Goal: Complete application form

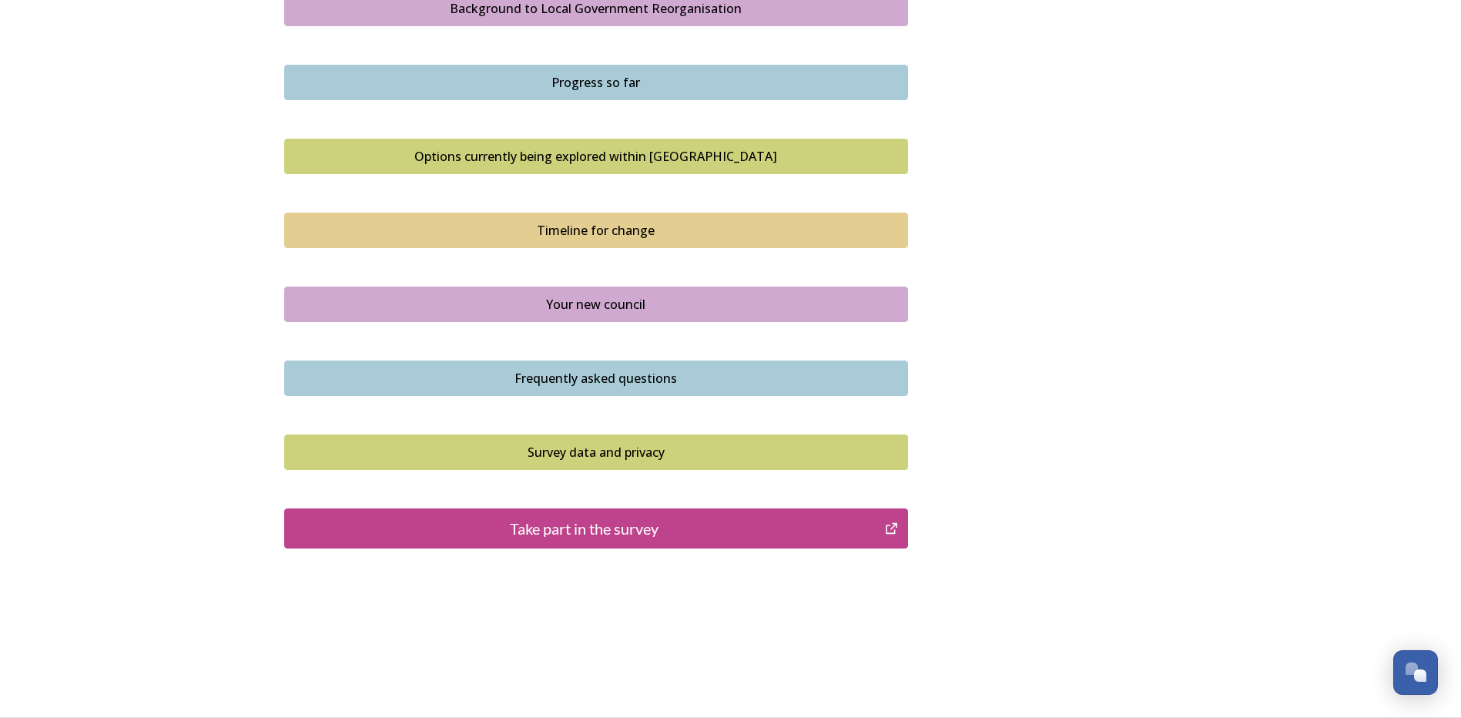
scroll to position [631, 0]
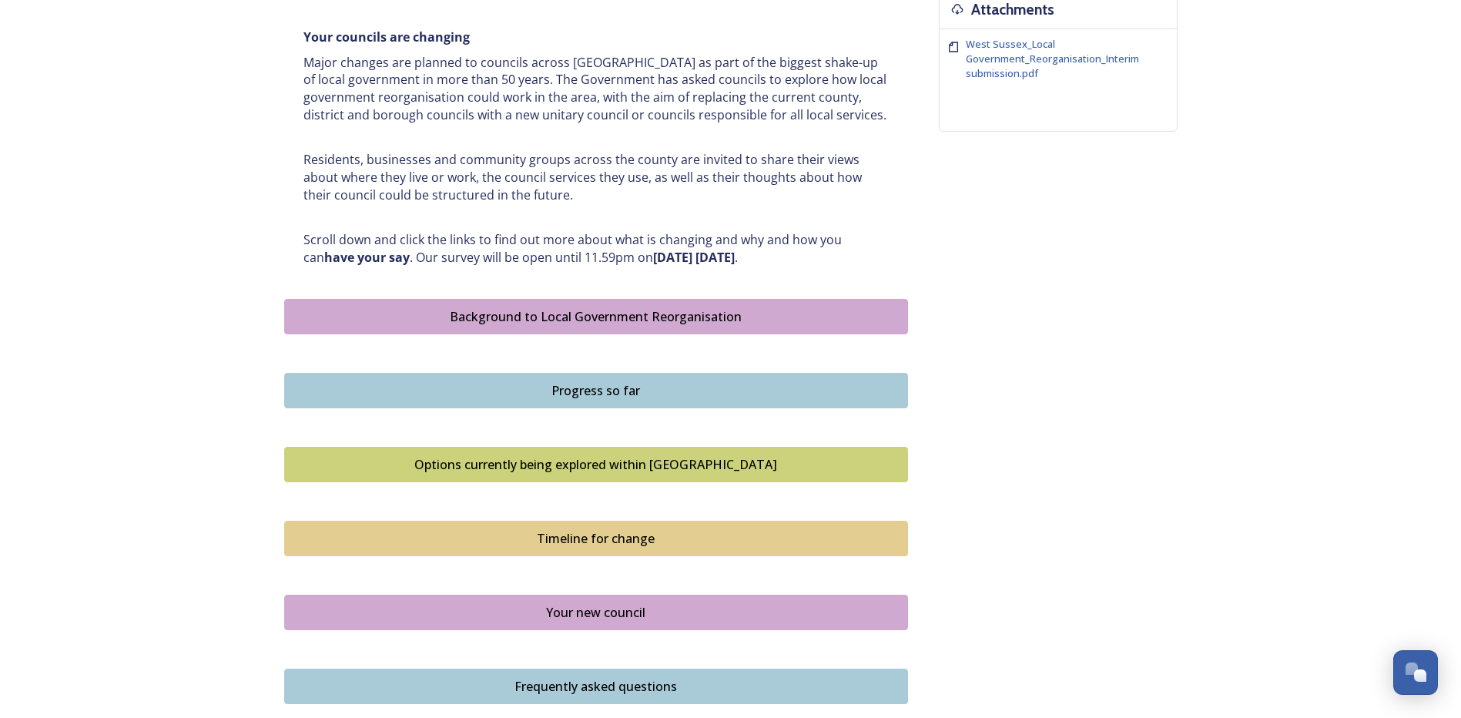
click at [664, 319] on div "Background to Local Government Reorganisation" at bounding box center [596, 316] width 607 height 18
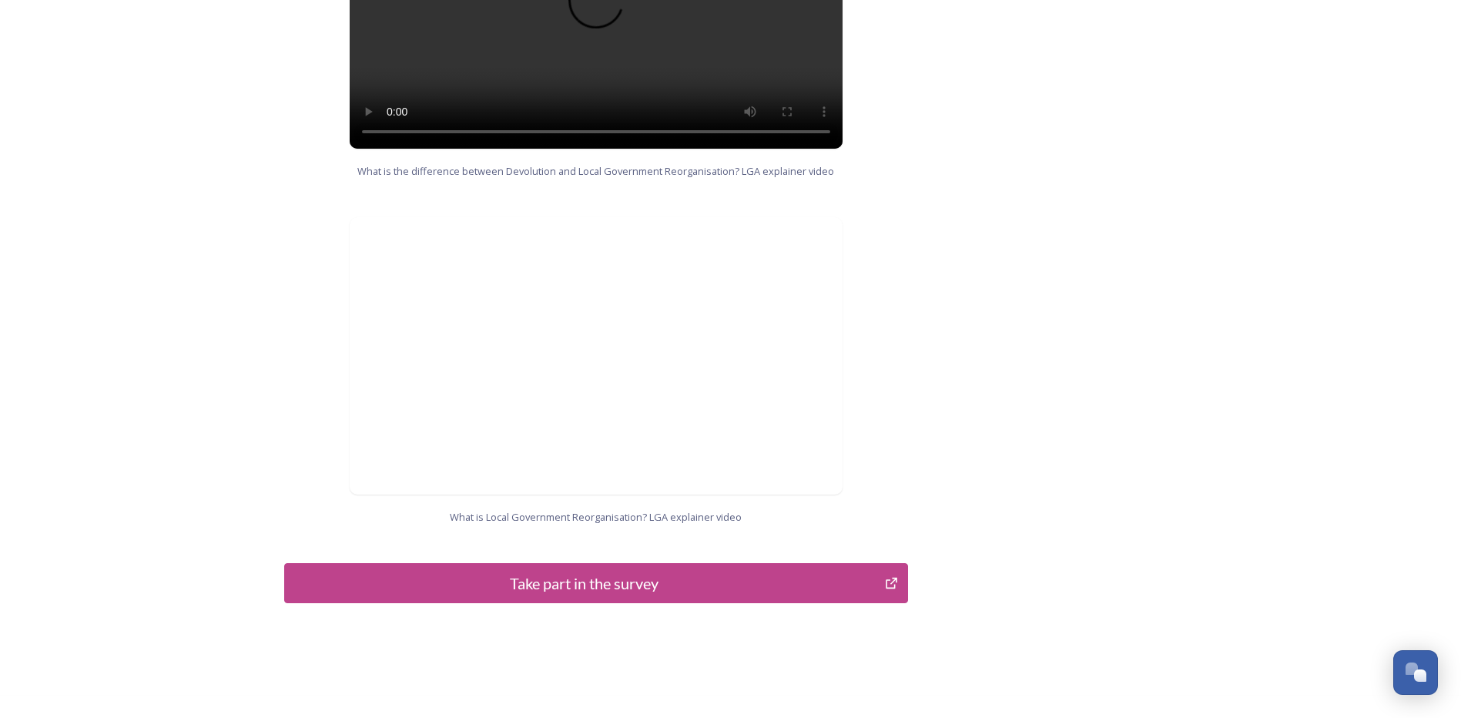
scroll to position [1465, 0]
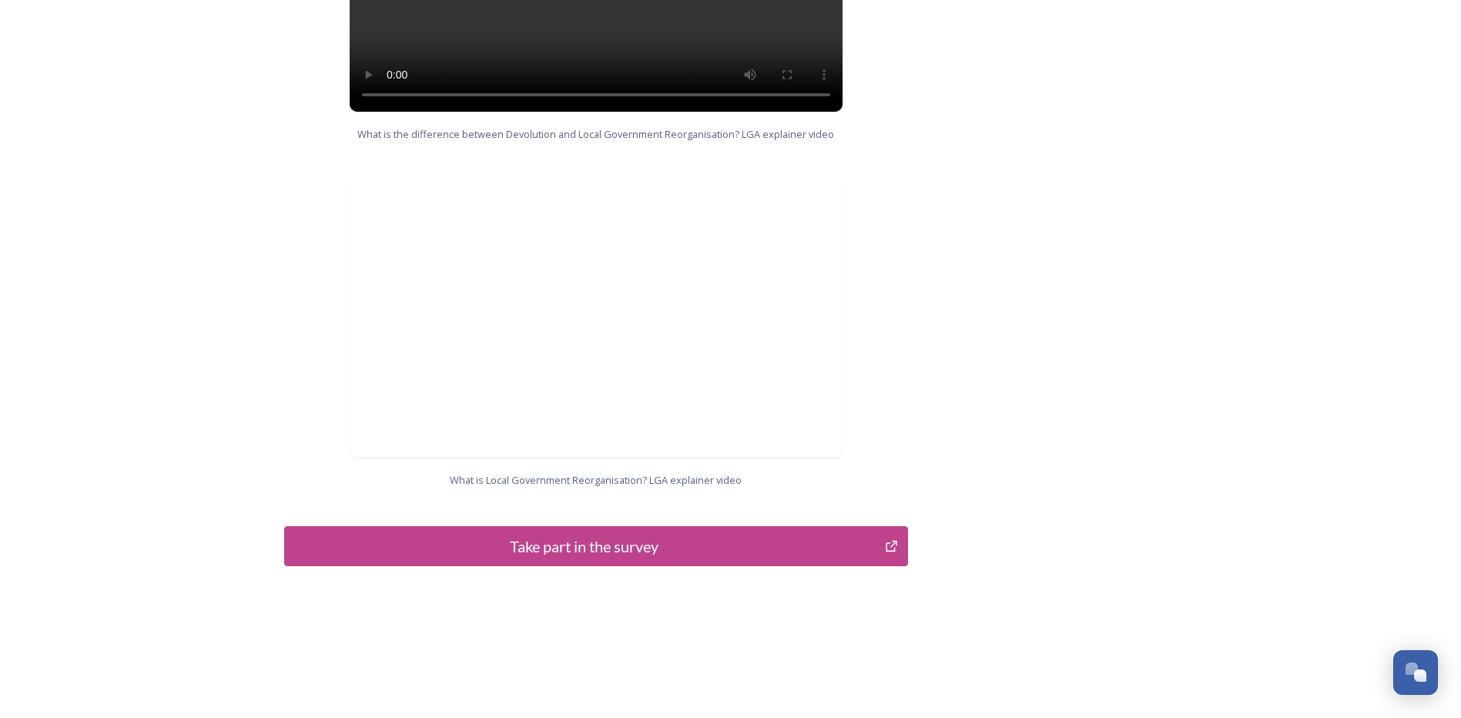
click at [631, 534] on div "Take part in the survey" at bounding box center [585, 545] width 584 height 23
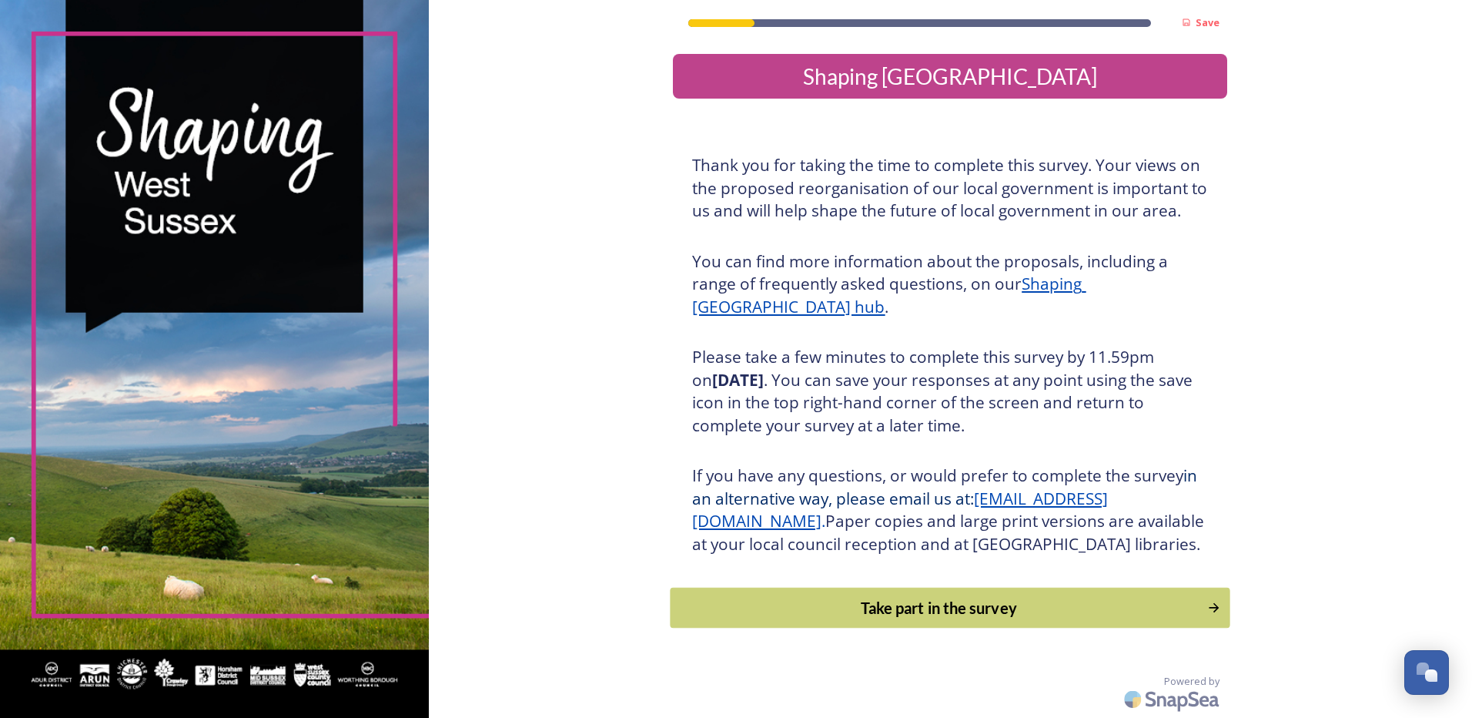
click at [939, 619] on div "Take part in the survey" at bounding box center [939, 607] width 520 height 23
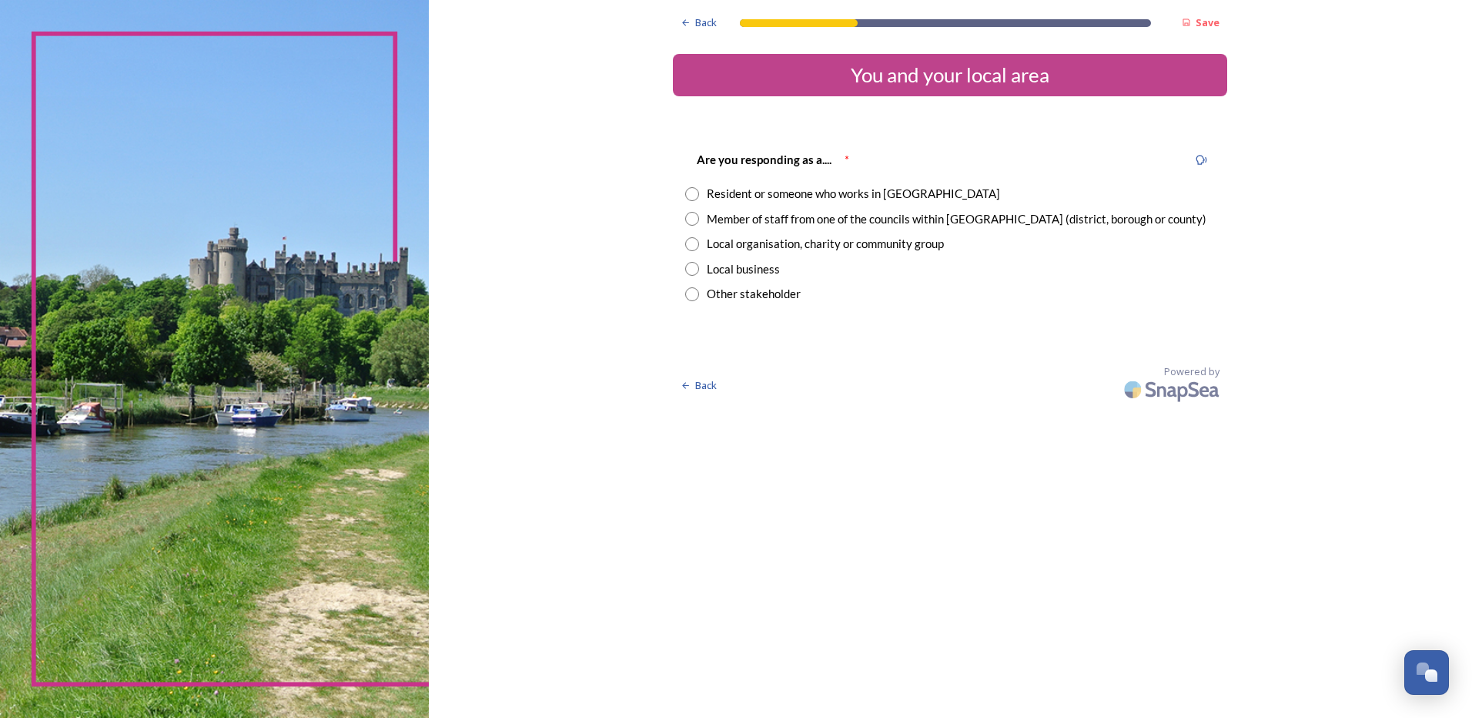
click at [689, 219] on input "radio" at bounding box center [692, 219] width 14 height 14
radio input "true"
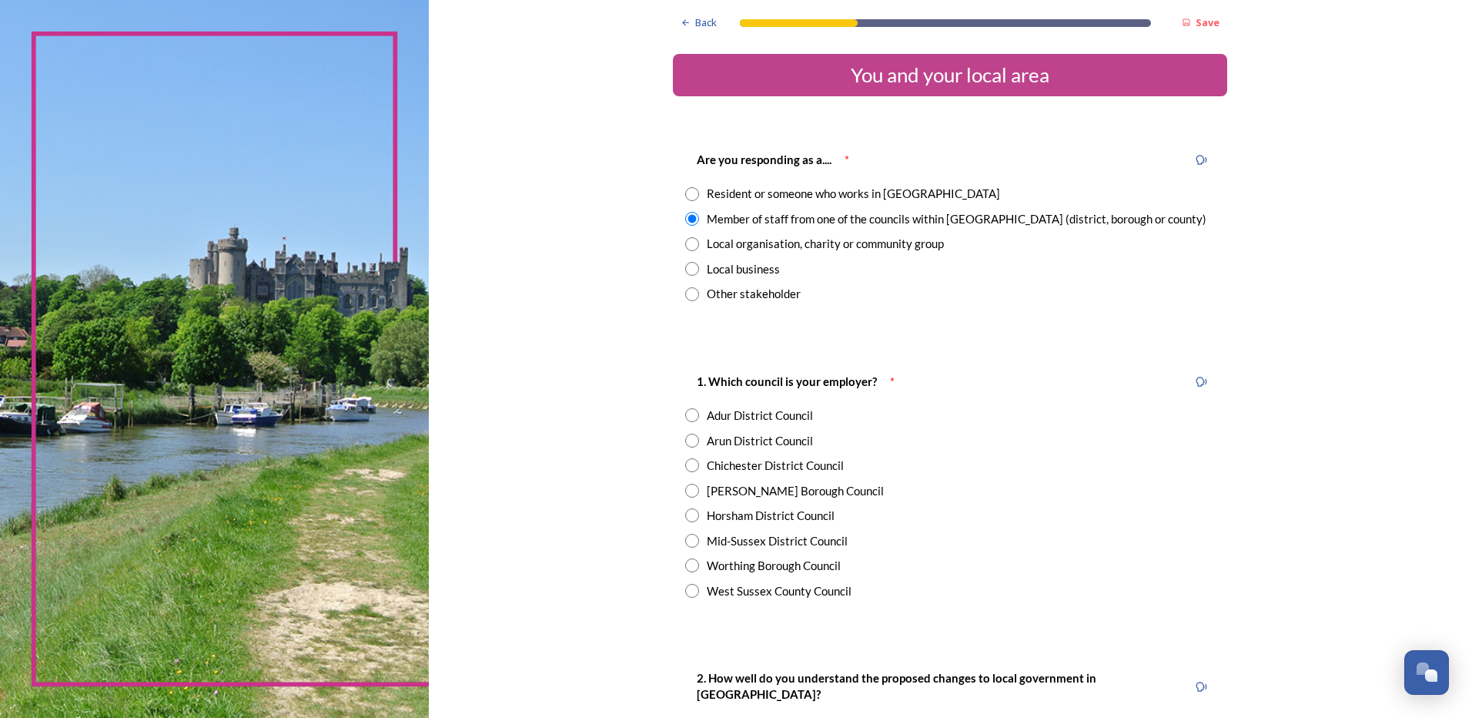
click at [685, 590] on input "radio" at bounding box center [692, 591] width 14 height 14
radio input "true"
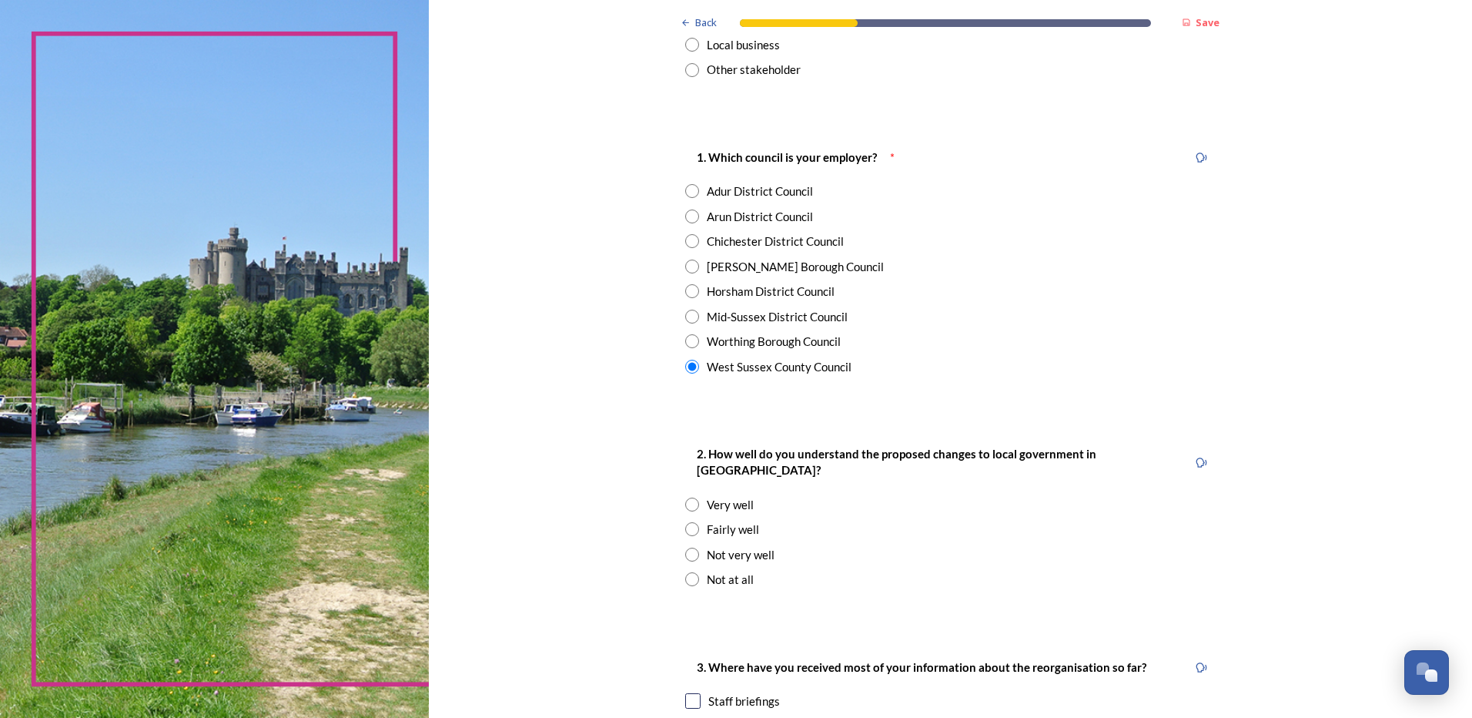
scroll to position [231, 0]
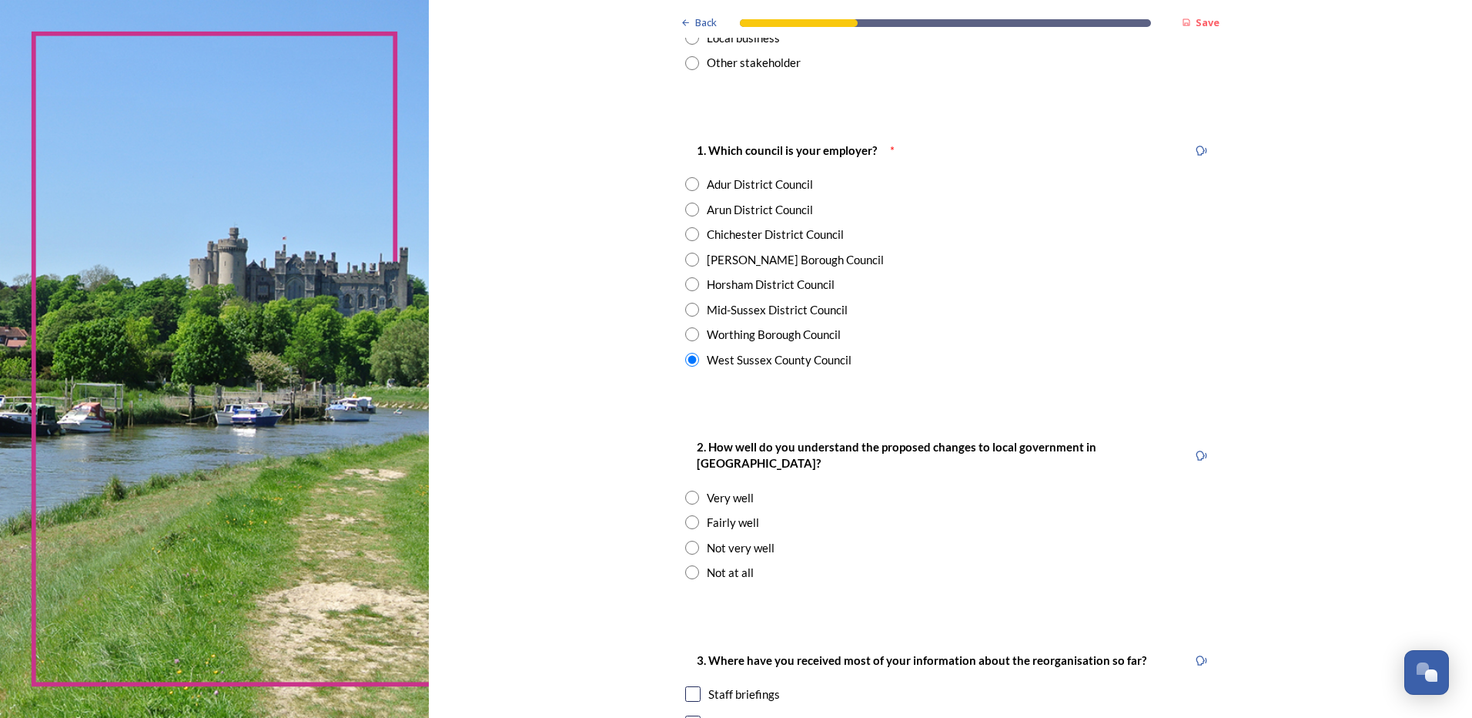
click at [678, 553] on div "2. How well do you understand the proposed changes to local government in West …" at bounding box center [950, 509] width 554 height 175
click at [688, 565] on input "radio" at bounding box center [692, 572] width 14 height 14
radio input "true"
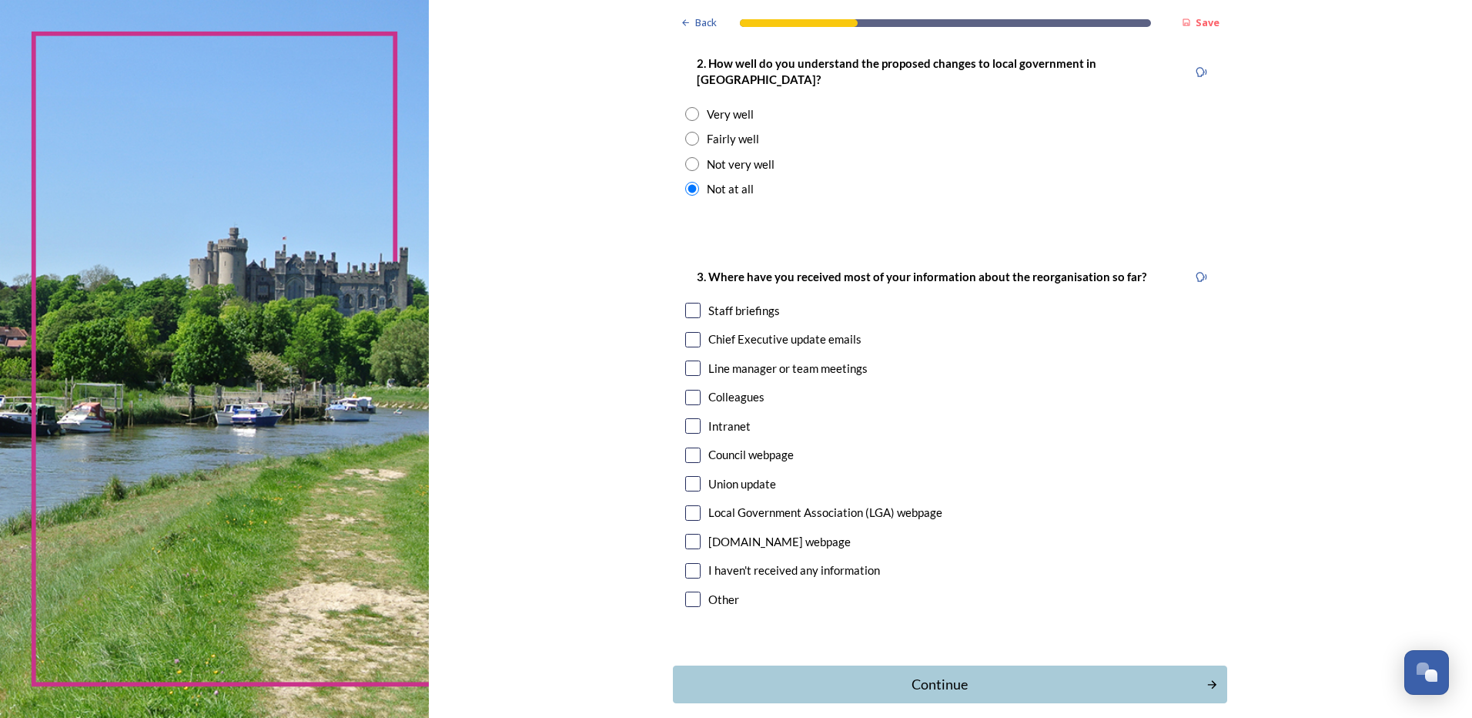
scroll to position [616, 0]
click at [688, 561] on input "checkbox" at bounding box center [692, 568] width 15 height 15
checkbox input "true"
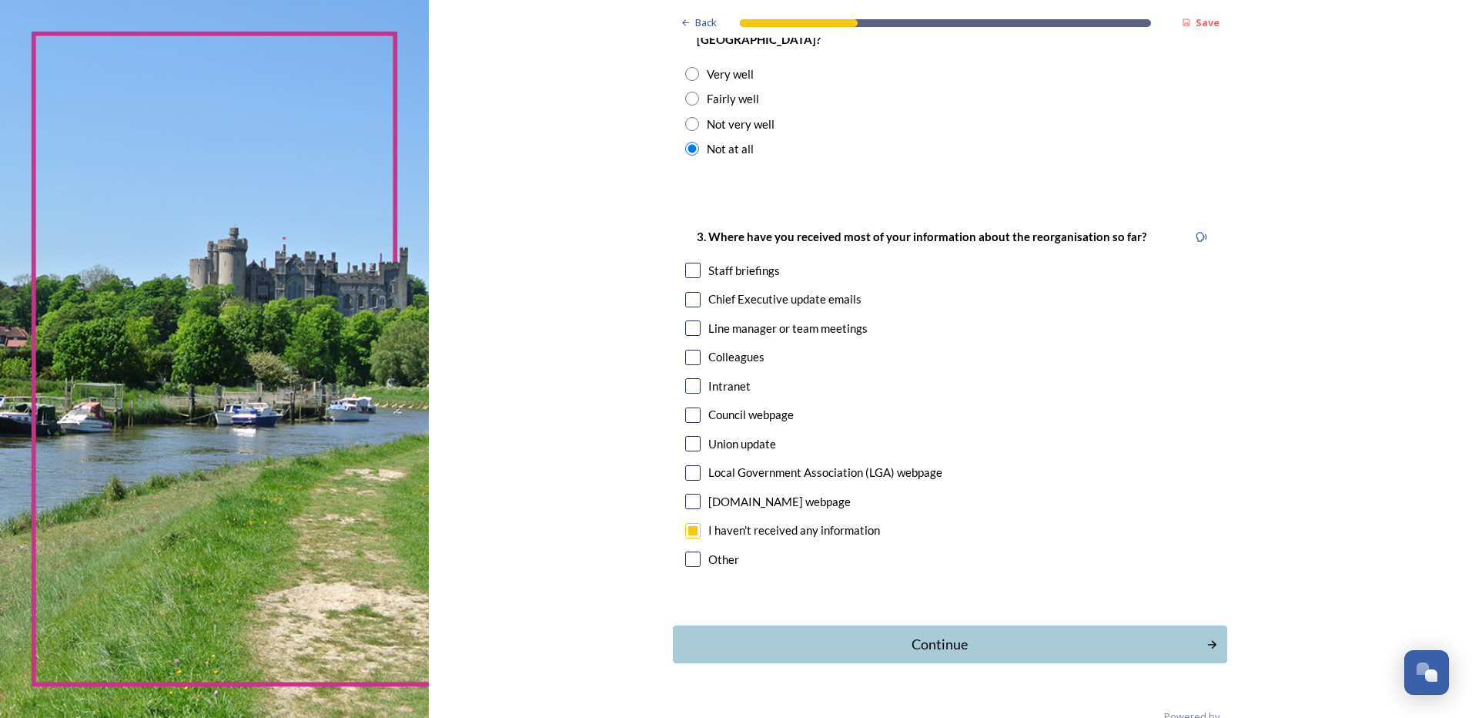
scroll to position [673, 0]
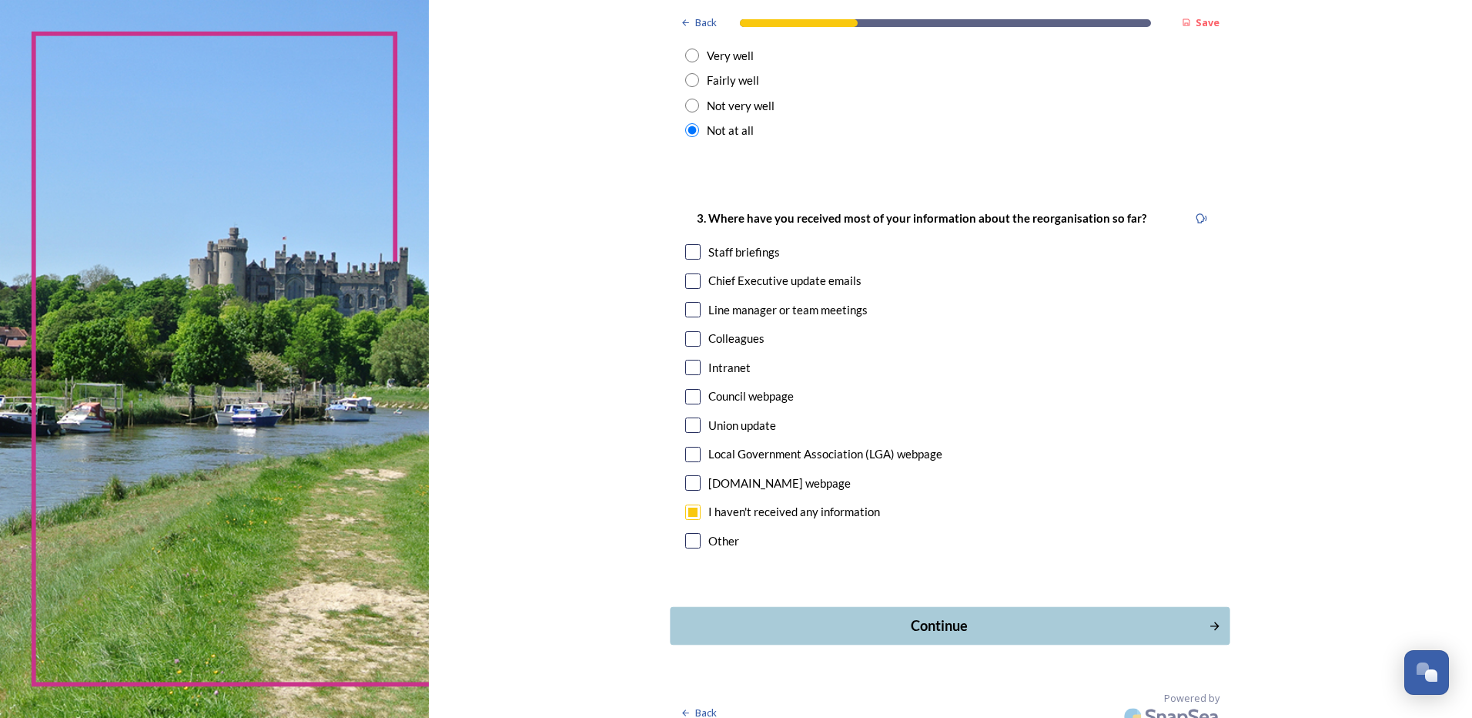
click at [931, 615] on div "Continue" at bounding box center [939, 625] width 521 height 21
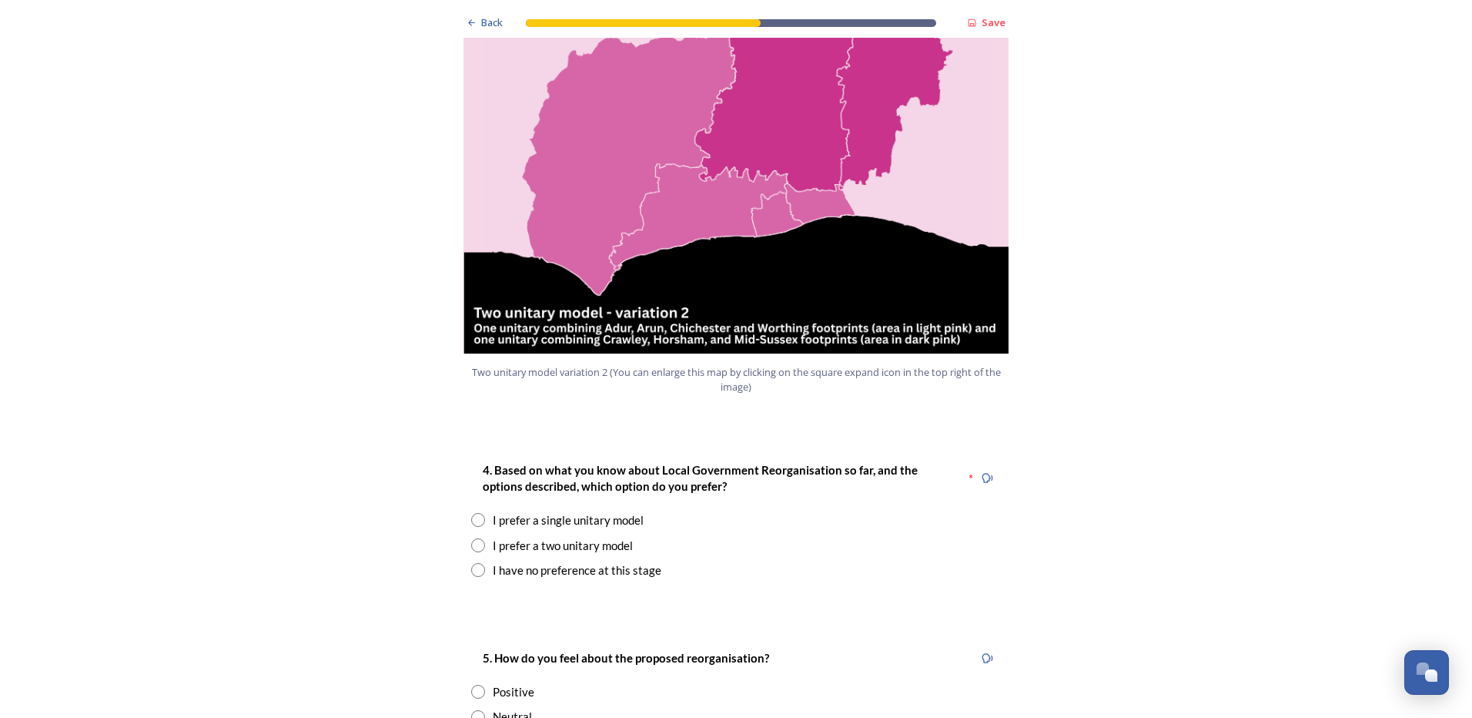
scroll to position [1771, 0]
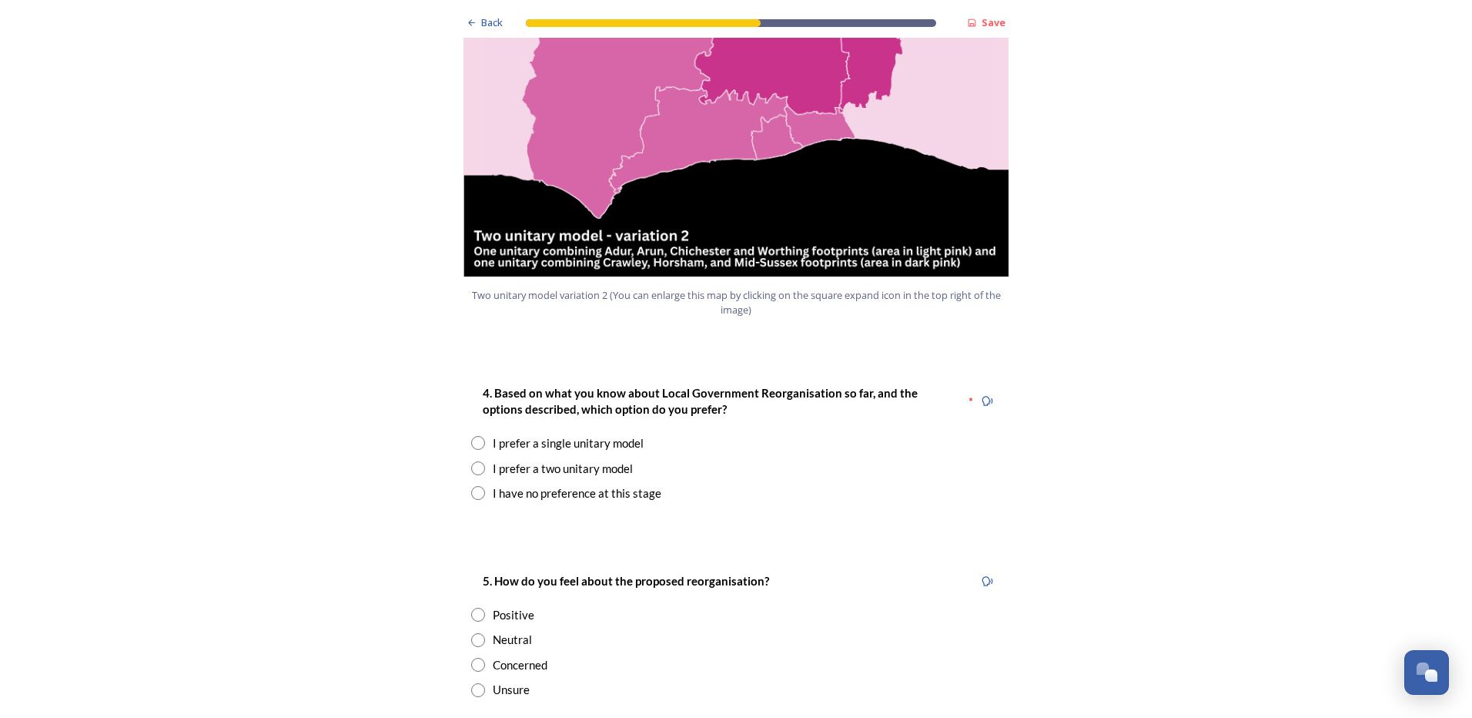
click at [471, 486] on input "radio" at bounding box center [478, 493] width 14 height 14
radio input "true"
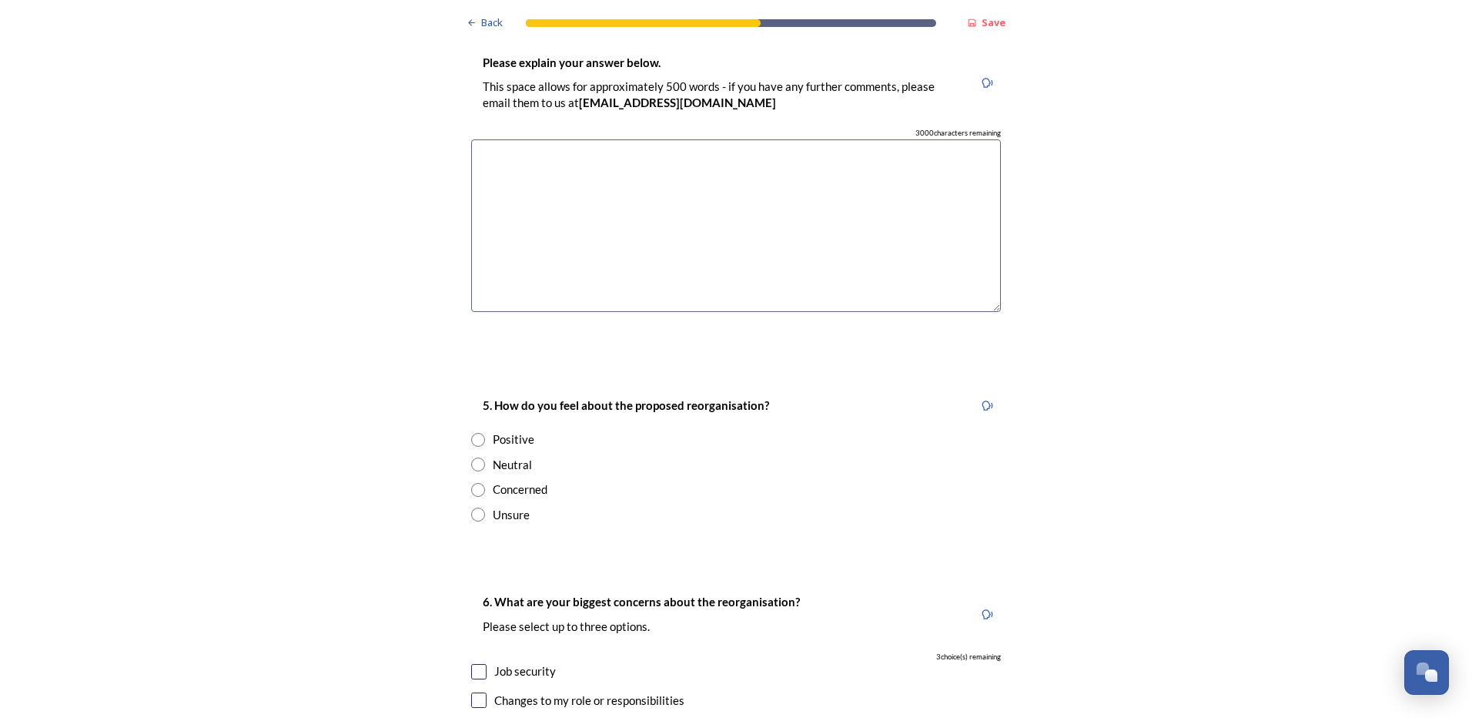
scroll to position [2310, 0]
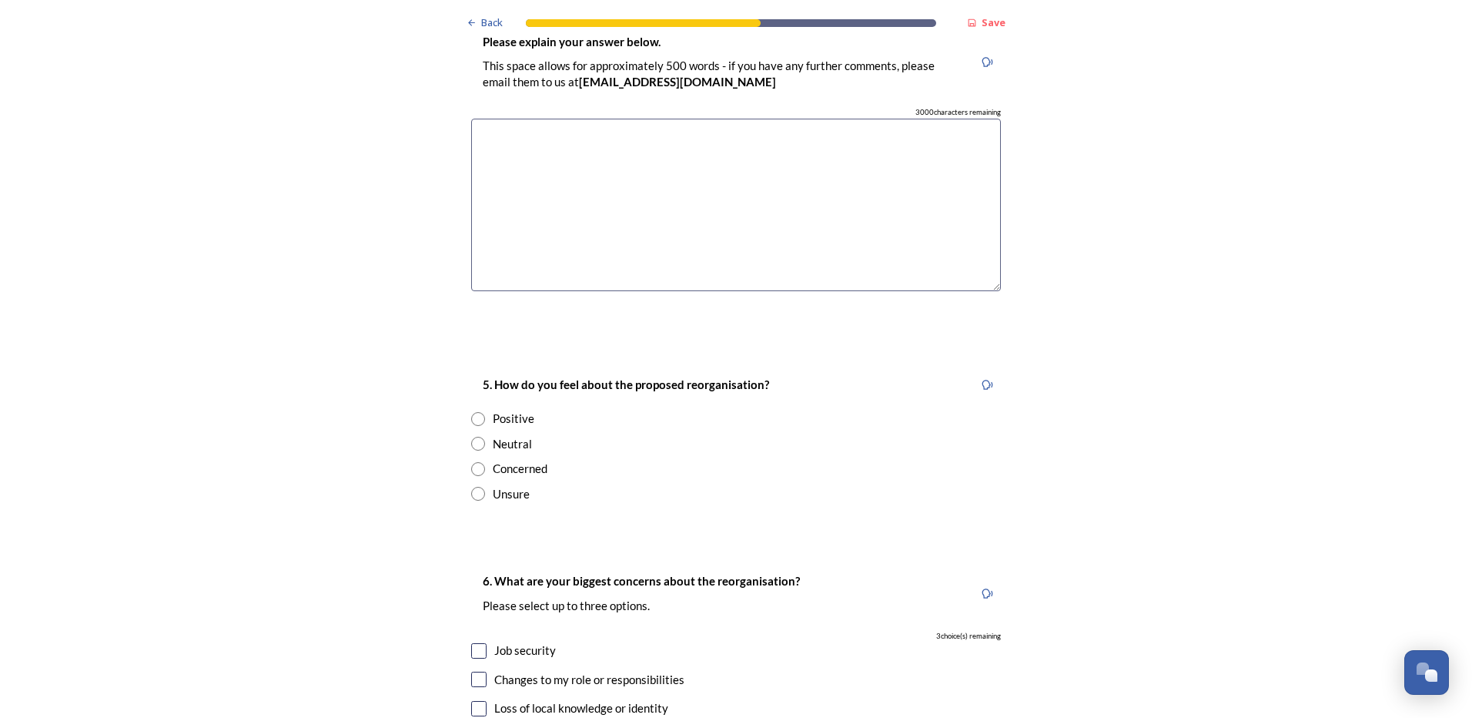
click at [475, 462] on input "radio" at bounding box center [478, 469] width 14 height 14
radio input "true"
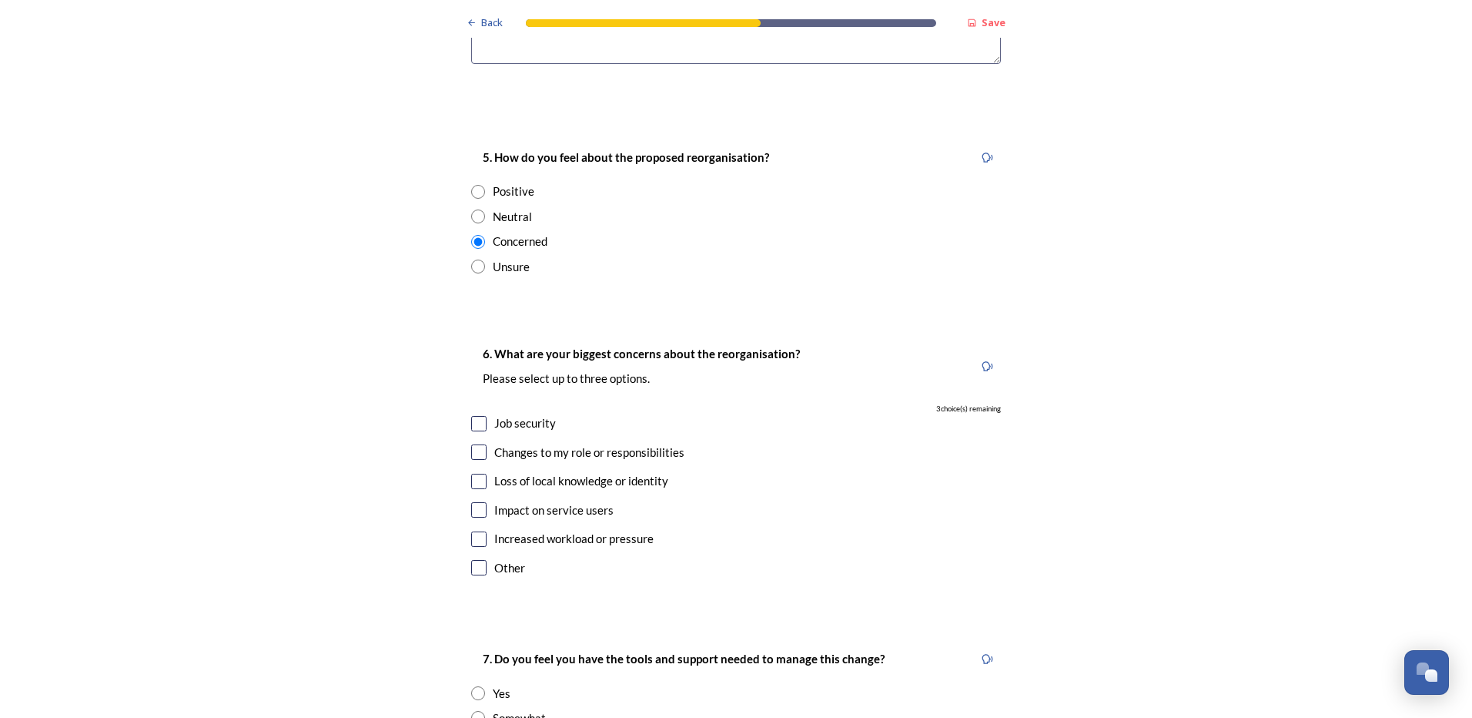
scroll to position [2541, 0]
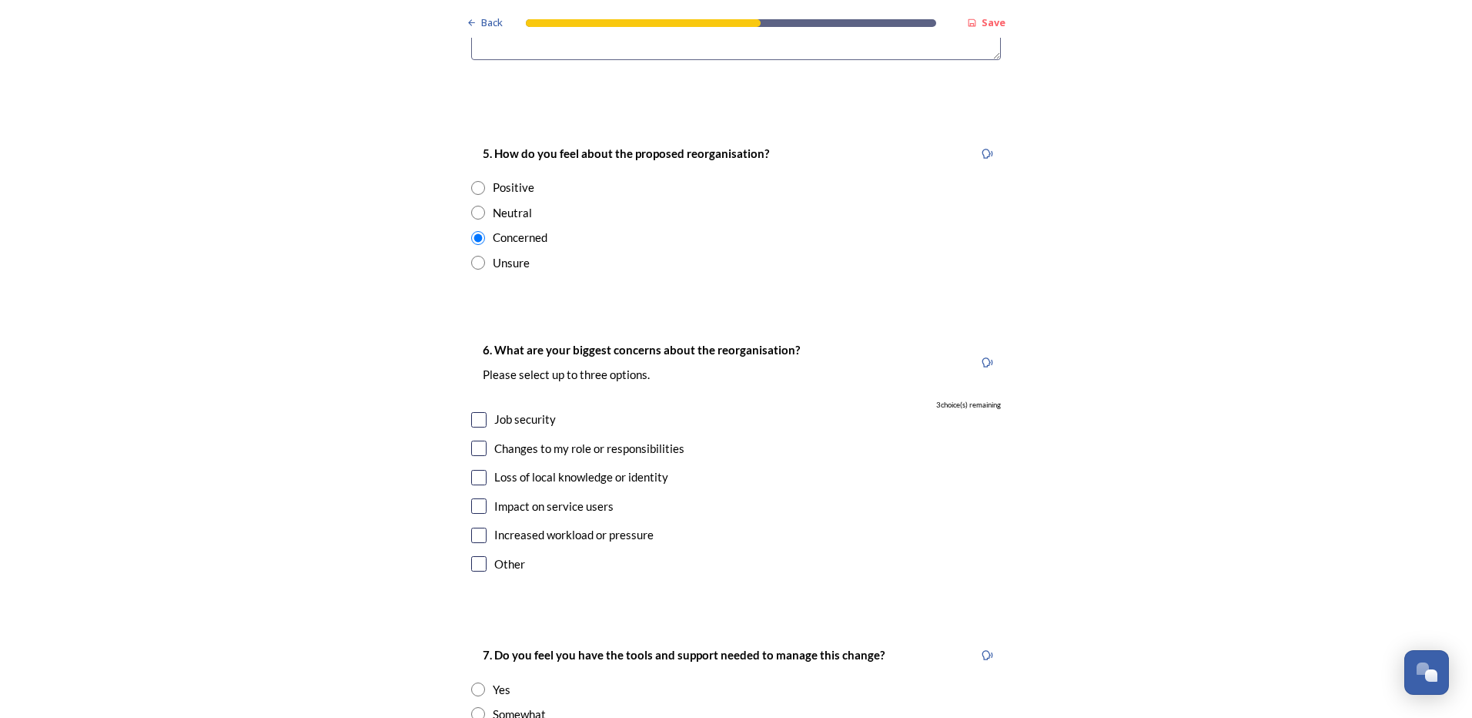
click at [474, 412] on input "checkbox" at bounding box center [478, 419] width 15 height 15
checkbox input "true"
click at [475, 440] on input "checkbox" at bounding box center [478, 447] width 15 height 15
checkbox input "true"
click at [474, 527] on input "checkbox" at bounding box center [478, 534] width 15 height 15
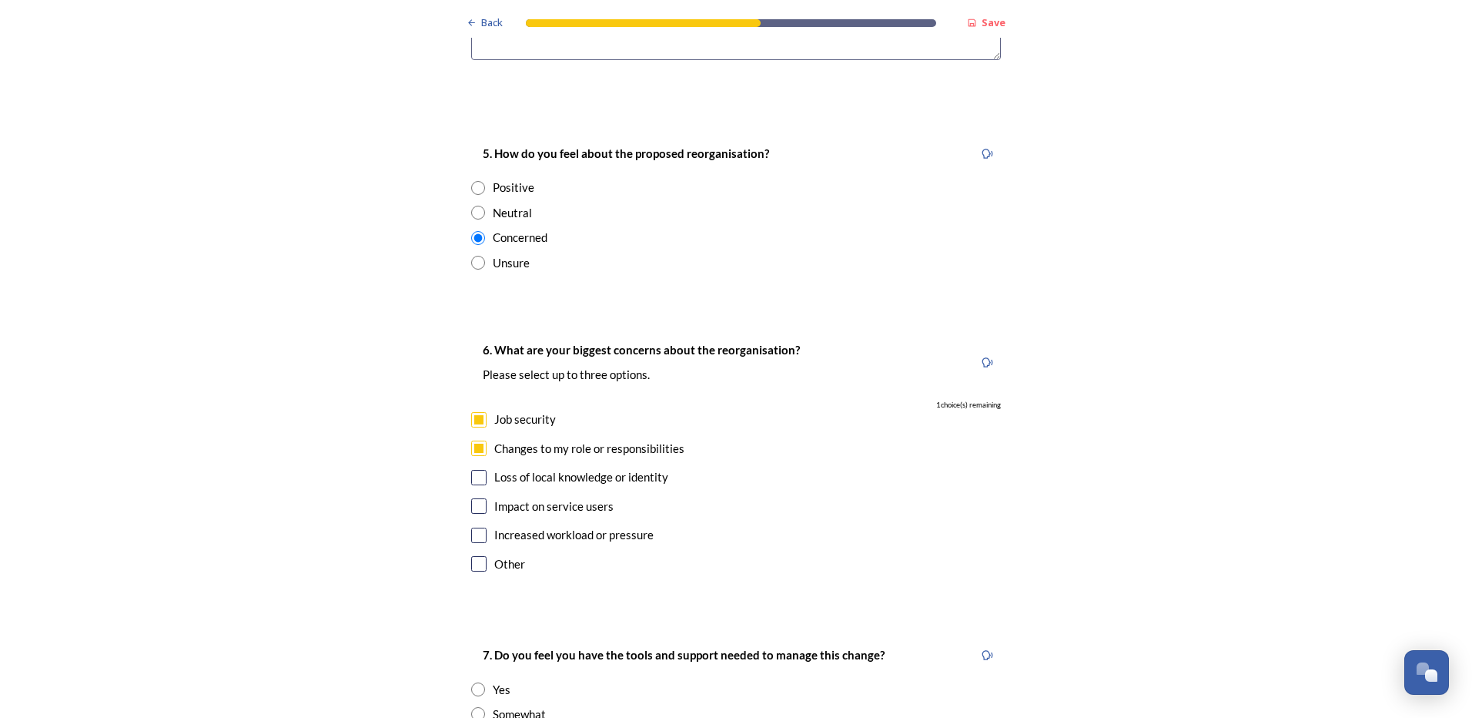
checkbox input "true"
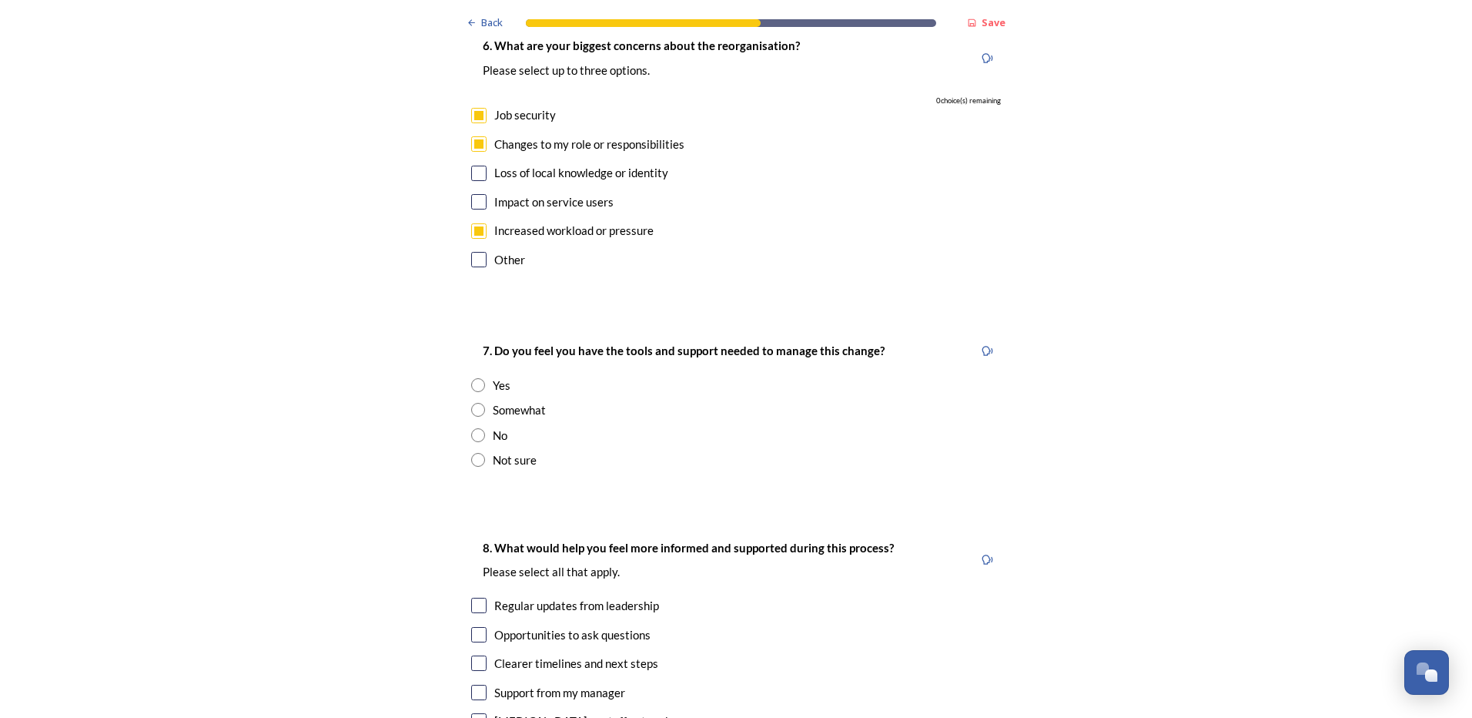
scroll to position [2849, 0]
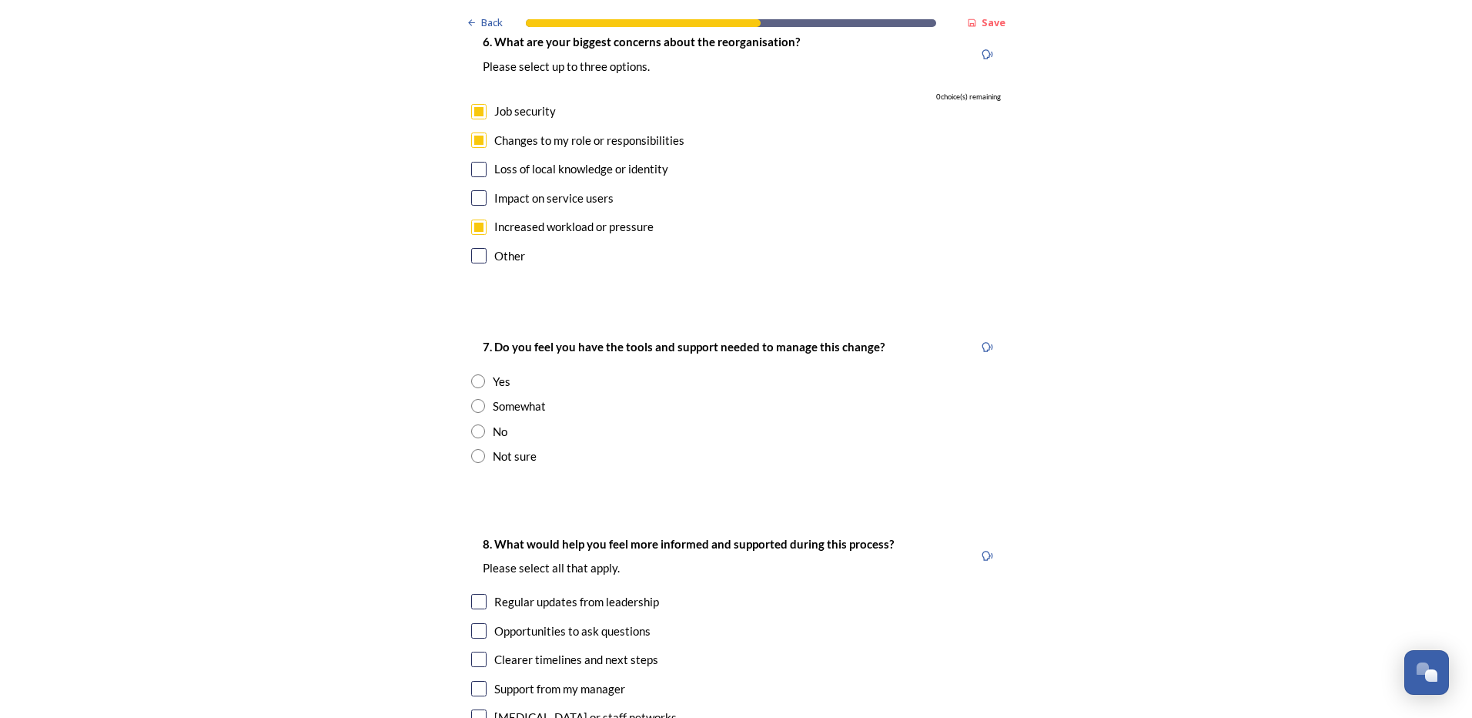
click at [473, 449] on input "radio" at bounding box center [478, 456] width 14 height 14
radio input "true"
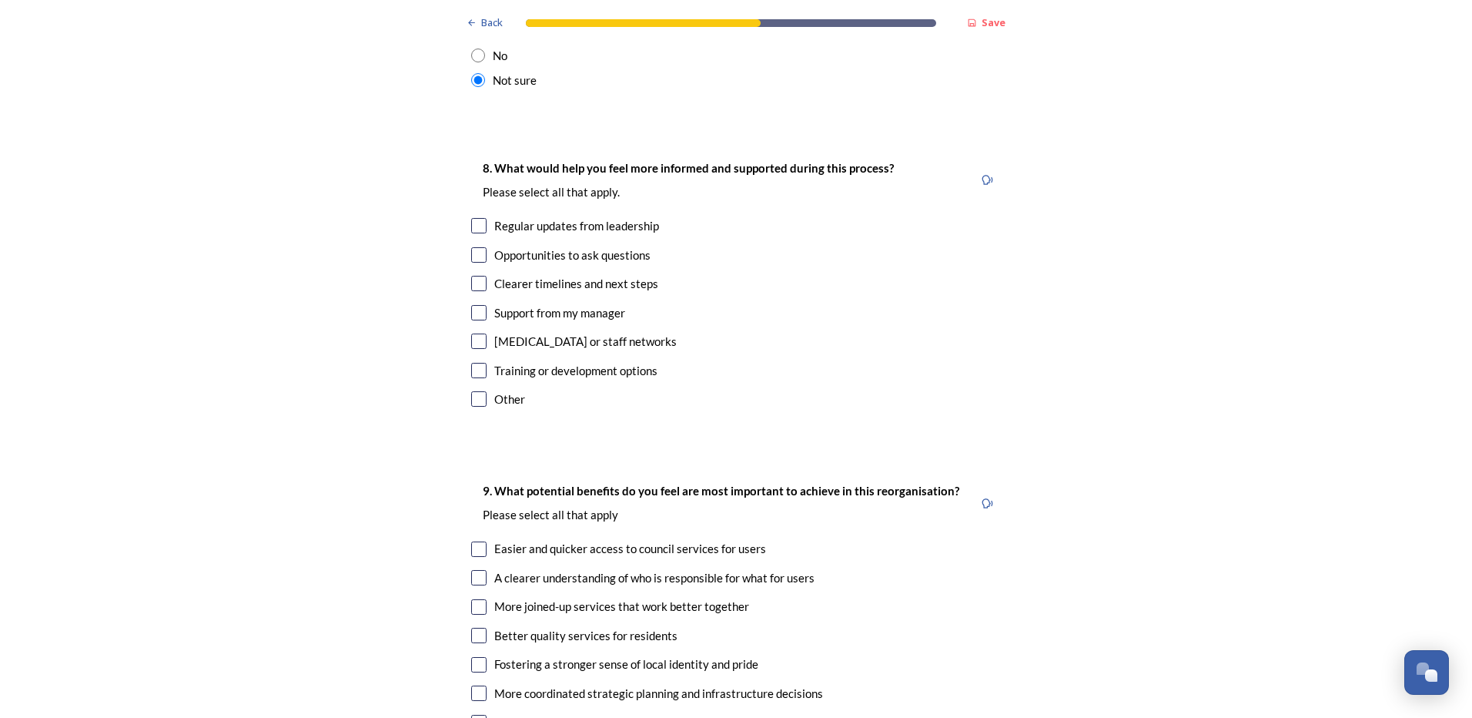
scroll to position [3234, 0]
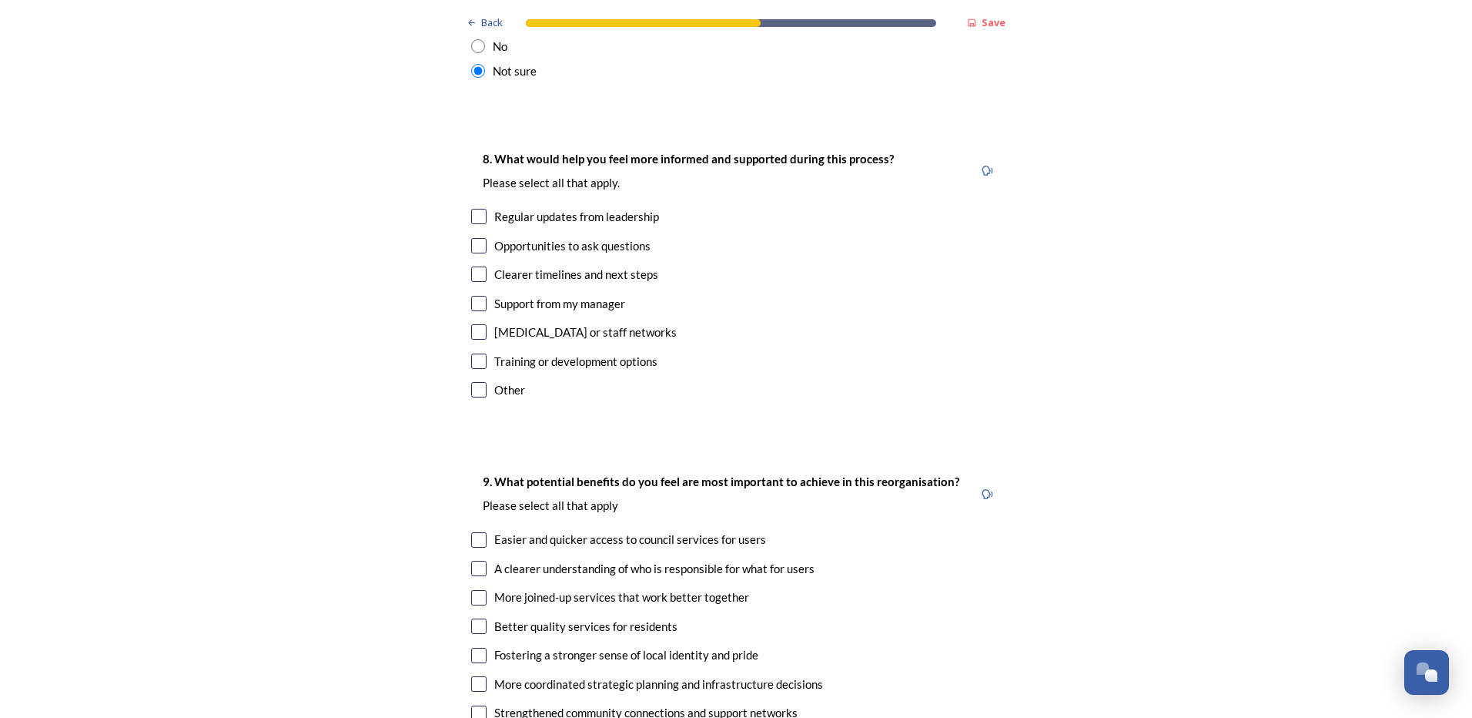
click at [471, 382] on input "checkbox" at bounding box center [478, 389] width 15 height 15
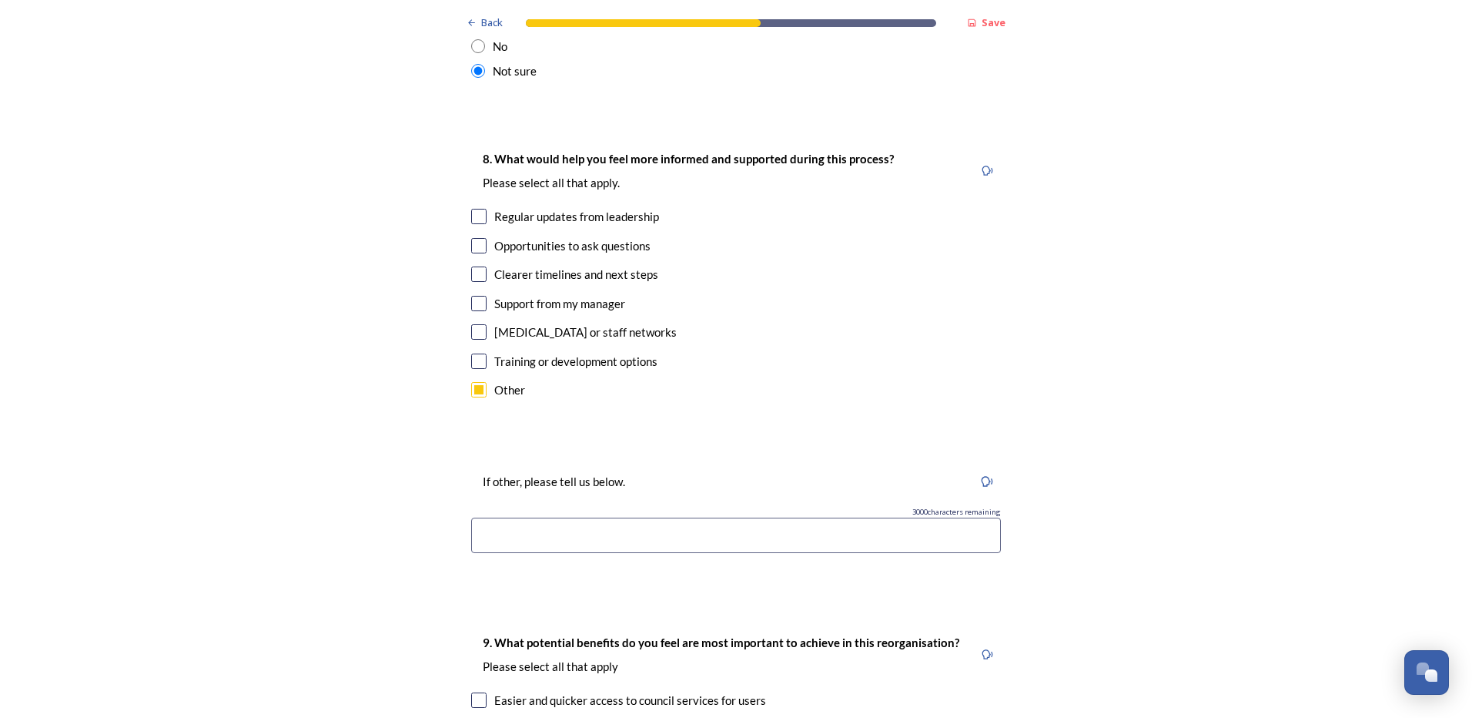
click at [471, 382] on input "checkbox" at bounding box center [478, 389] width 15 height 15
checkbox input "false"
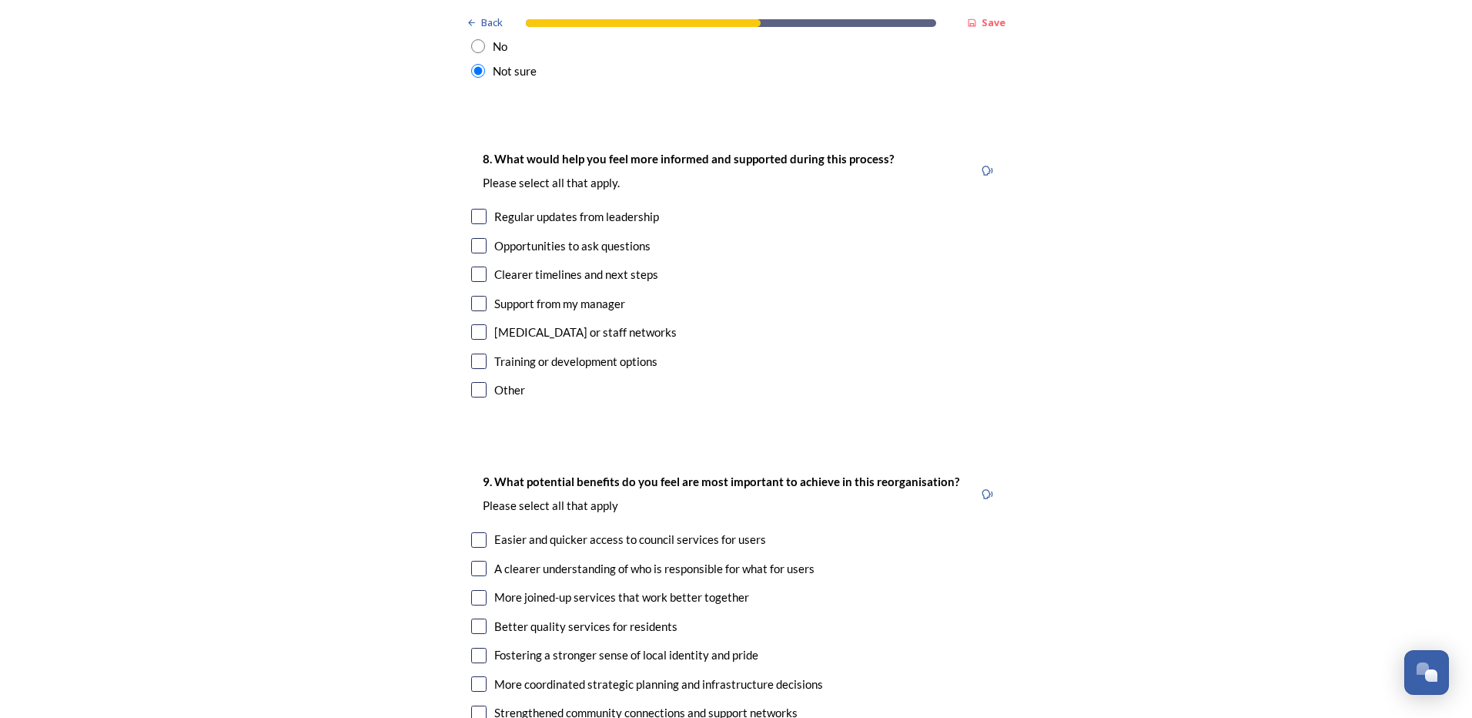
click at [471, 209] on input "checkbox" at bounding box center [478, 216] width 15 height 15
checkbox input "true"
click at [474, 238] on input "checkbox" at bounding box center [478, 245] width 15 height 15
checkbox input "true"
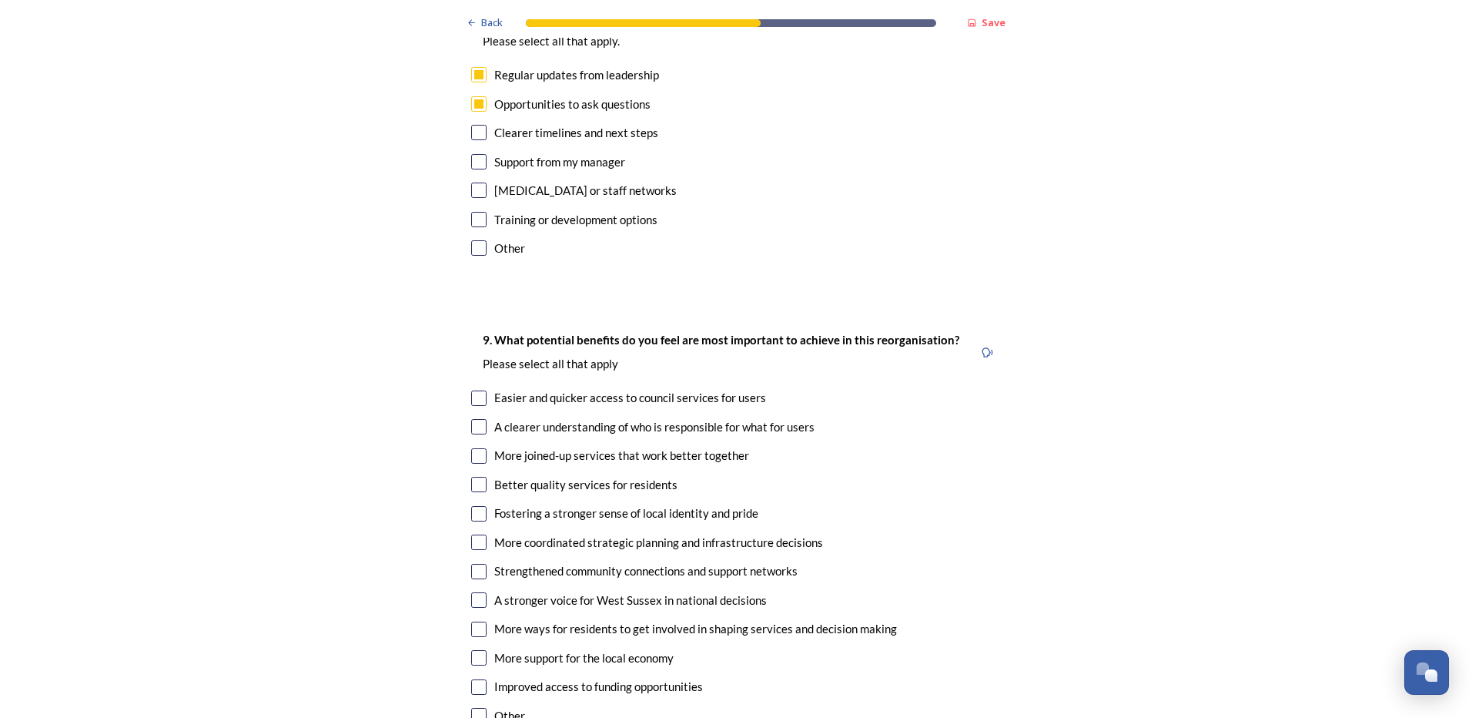
scroll to position [3465, 0]
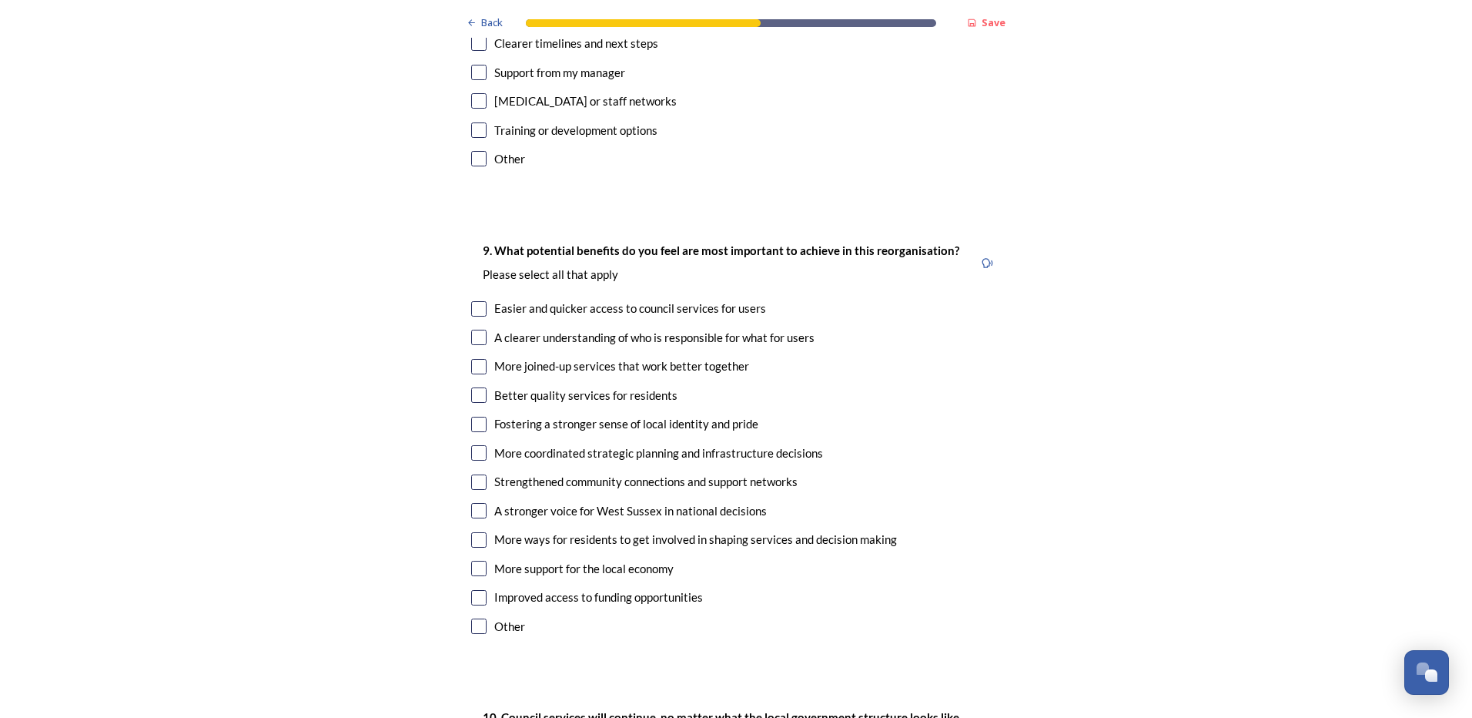
click at [471, 301] on input "checkbox" at bounding box center [478, 308] width 15 height 15
checkbox input "true"
click at [475, 330] on input "checkbox" at bounding box center [478, 337] width 15 height 15
checkbox input "true"
click at [472, 387] on input "checkbox" at bounding box center [478, 394] width 15 height 15
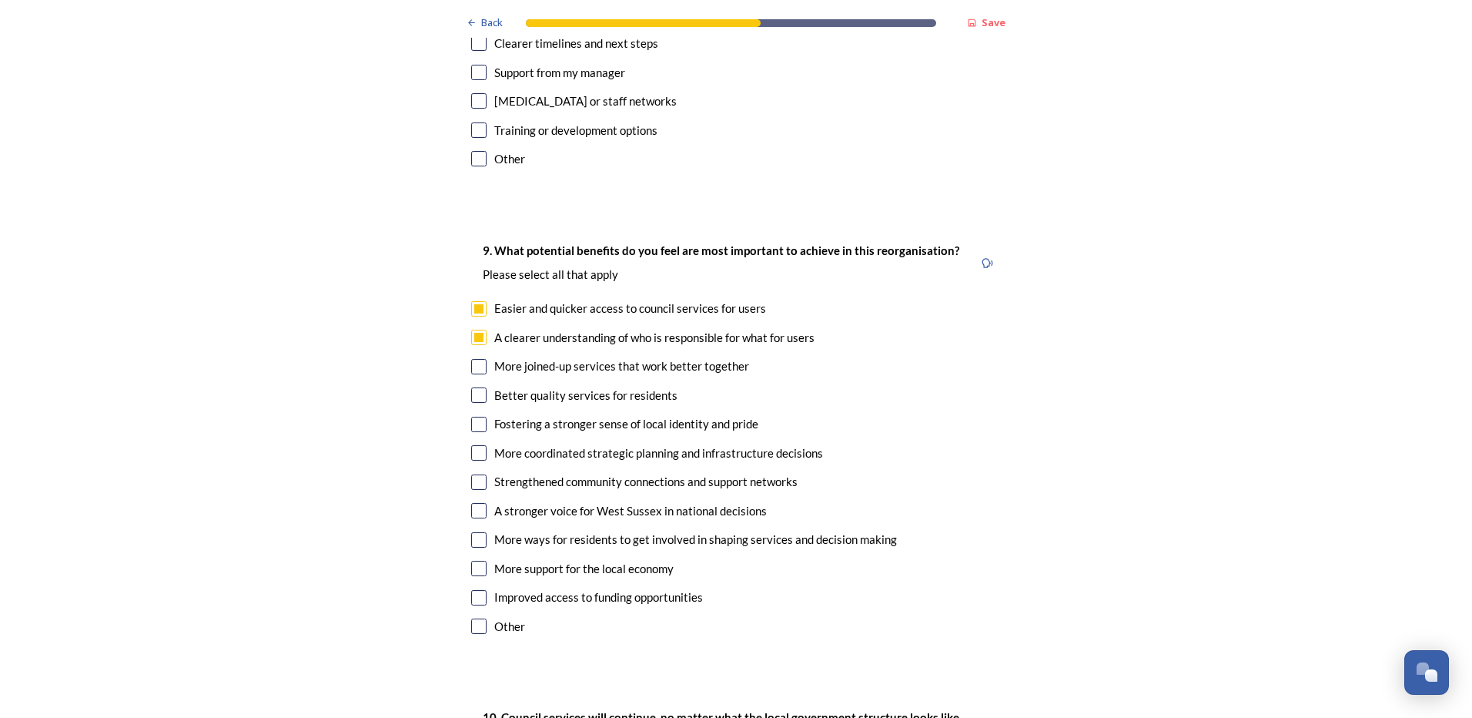
checkbox input "true"
click at [471, 445] on input "checkbox" at bounding box center [478, 452] width 15 height 15
checkbox input "true"
click at [477, 474] on input "checkbox" at bounding box center [478, 481] width 15 height 15
checkbox input "true"
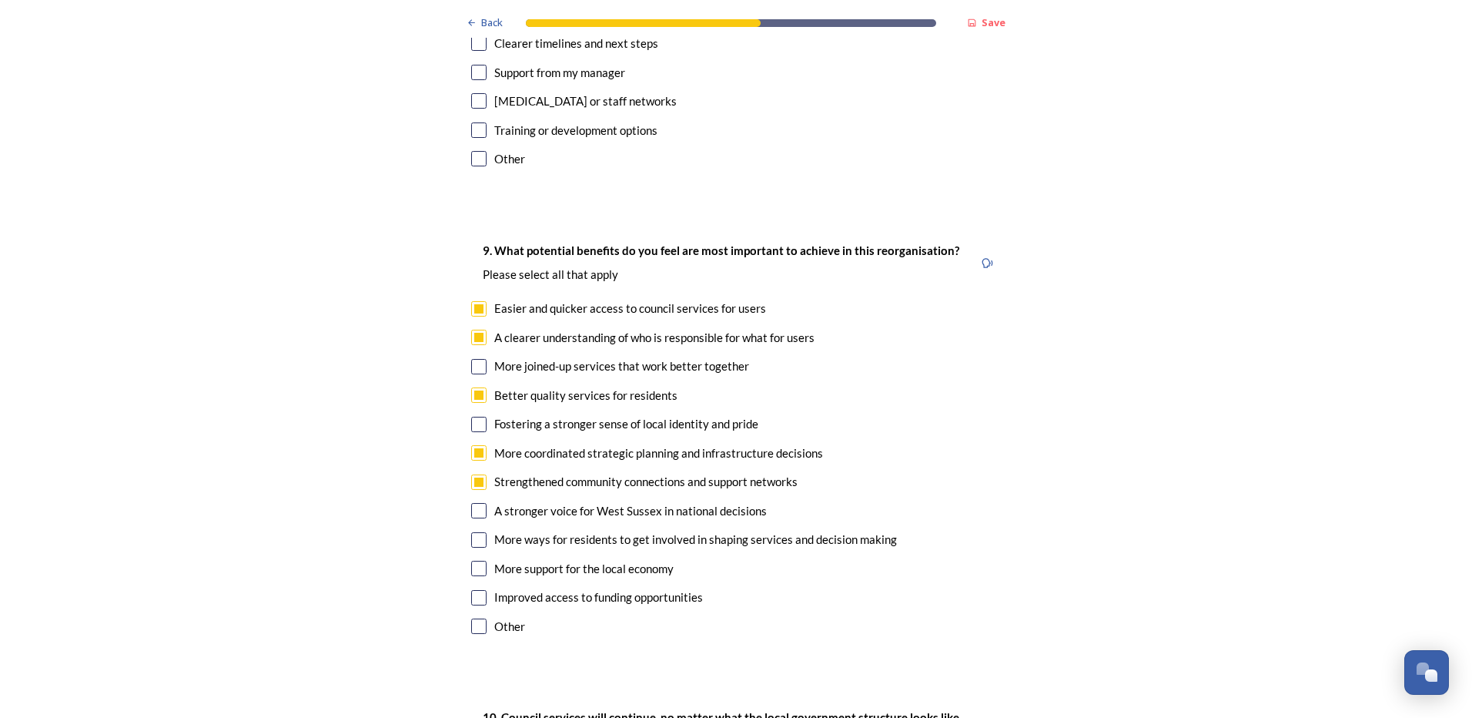
click at [472, 503] on input "checkbox" at bounding box center [478, 510] width 15 height 15
checkbox input "true"
click at [471, 561] on input "checkbox" at bounding box center [478, 568] width 15 height 15
checkbox input "true"
click at [471, 590] on input "checkbox" at bounding box center [478, 597] width 15 height 15
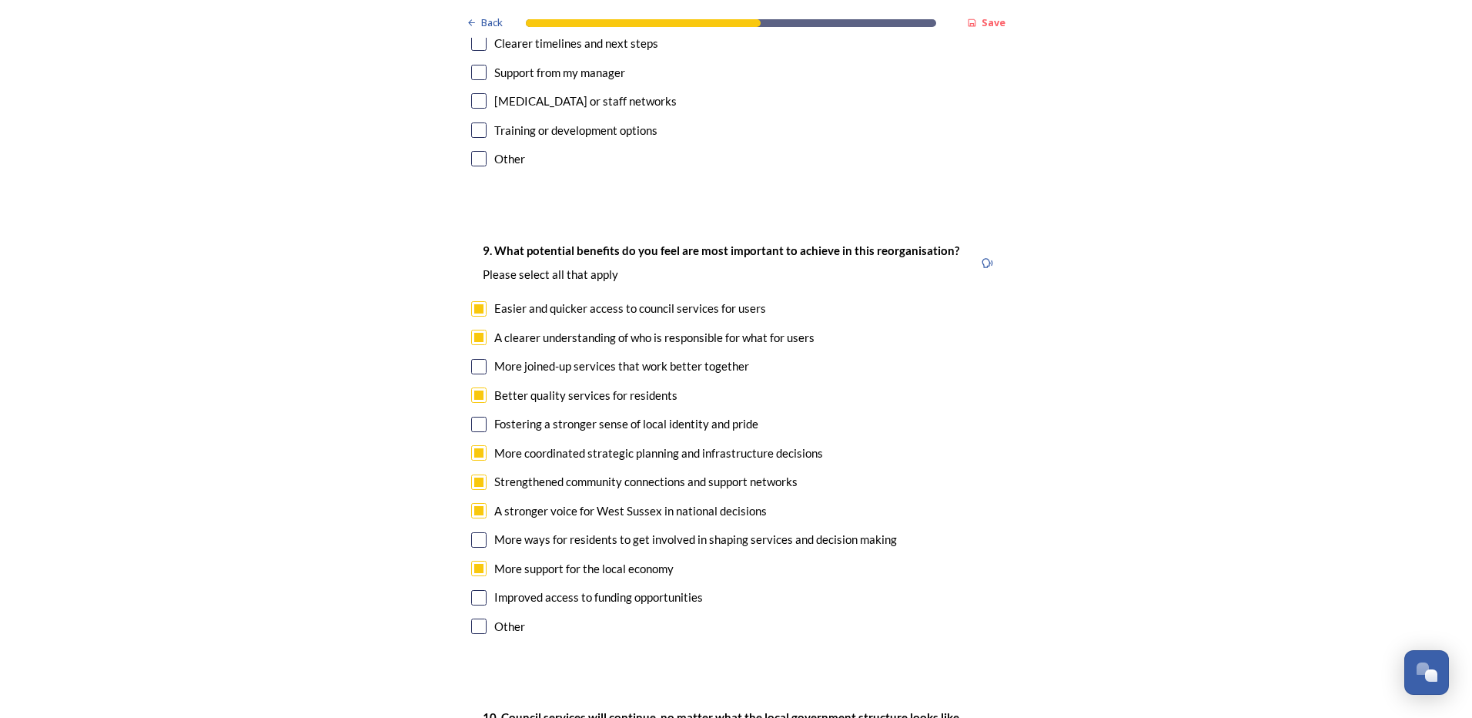
checkbox input "true"
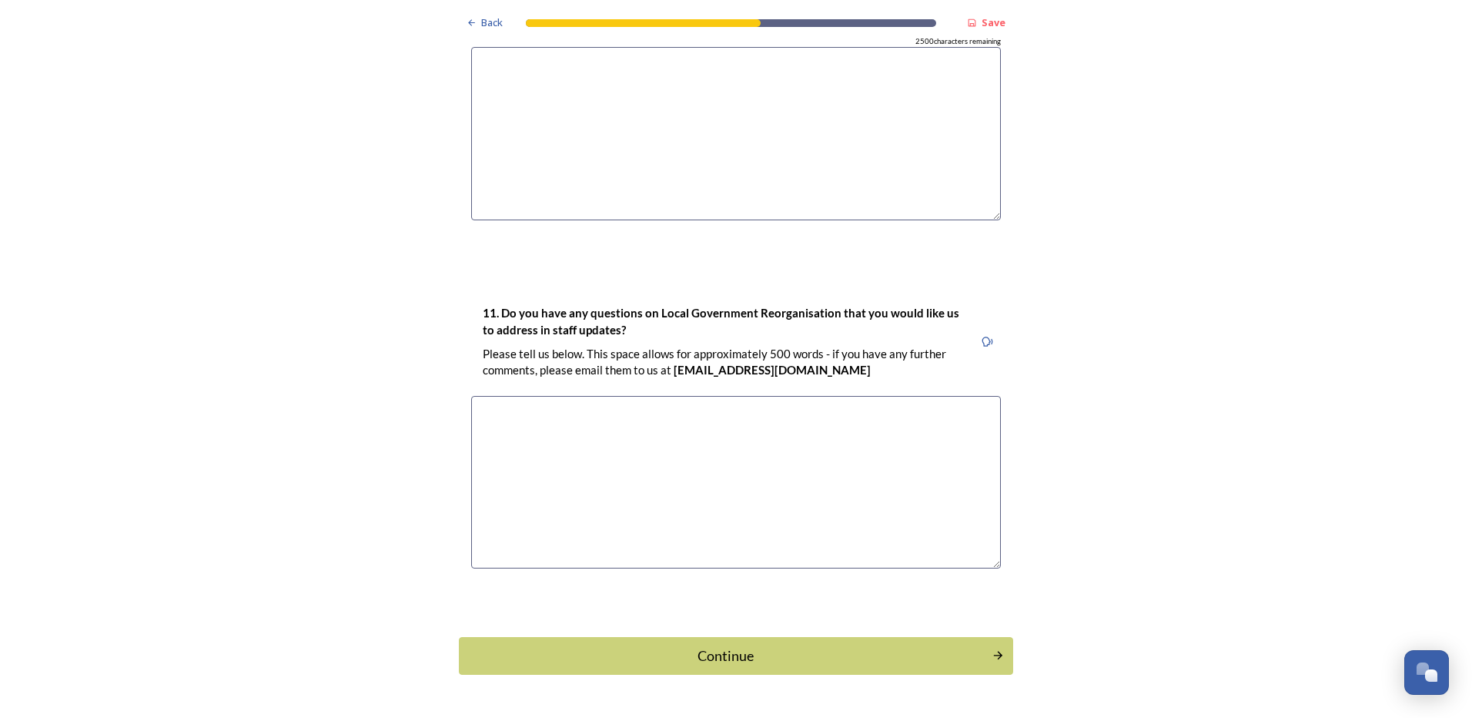
scroll to position [4245, 0]
click at [654, 644] on div "Continue" at bounding box center [725, 654] width 521 height 21
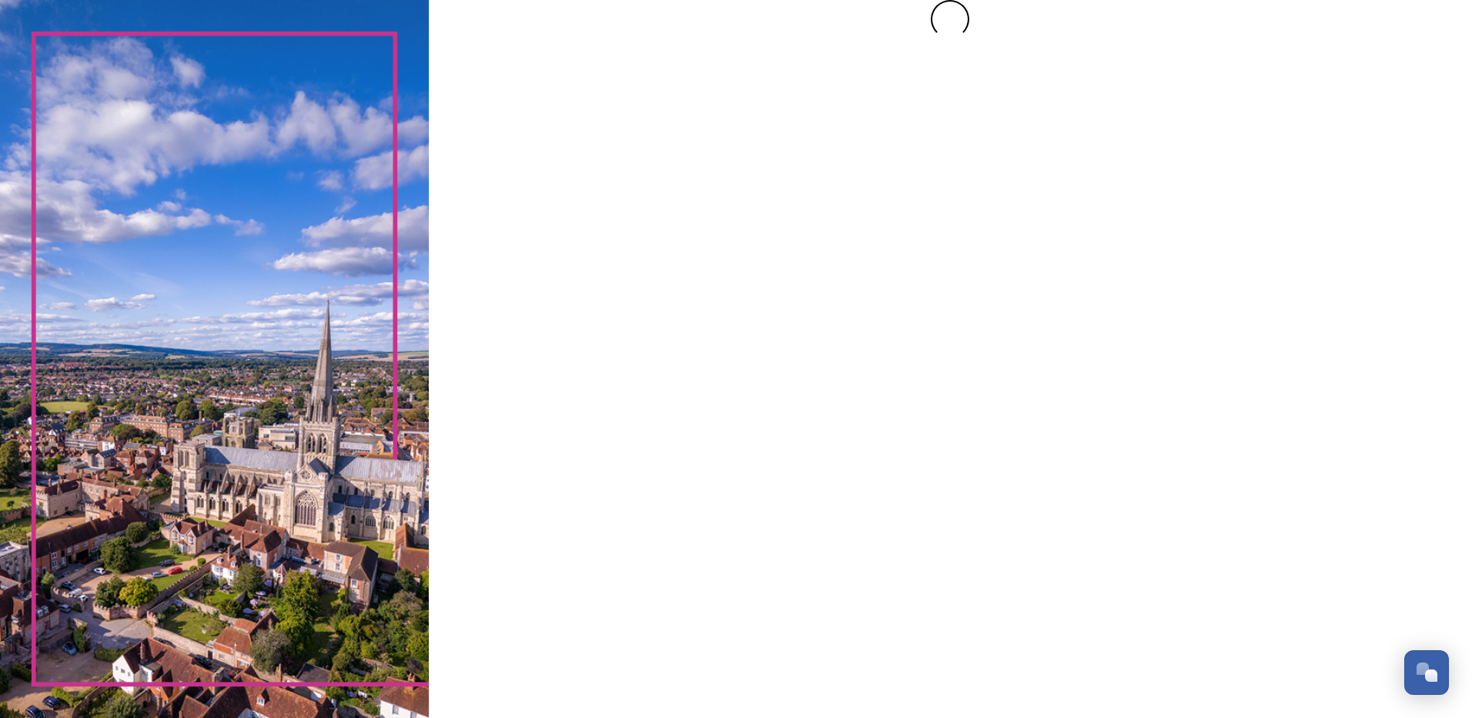
scroll to position [0, 0]
